Goal: Task Accomplishment & Management: Use online tool/utility

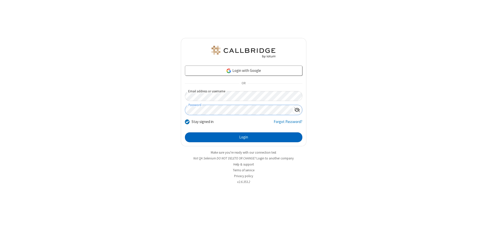
click at [243, 137] on button "Login" at bounding box center [243, 138] width 117 height 10
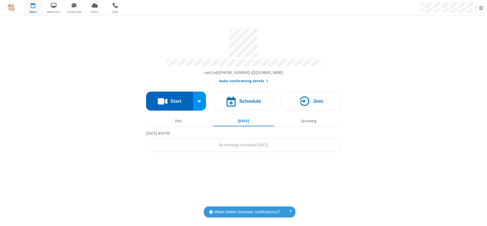
click at [169, 99] on button "Start" at bounding box center [169, 101] width 47 height 19
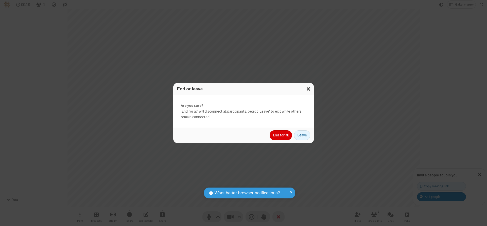
click at [281, 135] on button "End for all" at bounding box center [280, 136] width 22 height 10
